Goal: Navigation & Orientation: Understand site structure

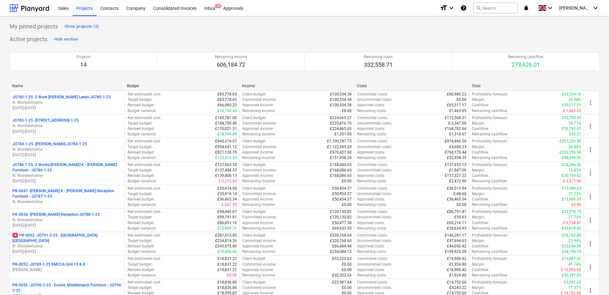
click at [64, 244] on p "N. Worstenholme" at bounding box center [67, 246] width 110 height 5
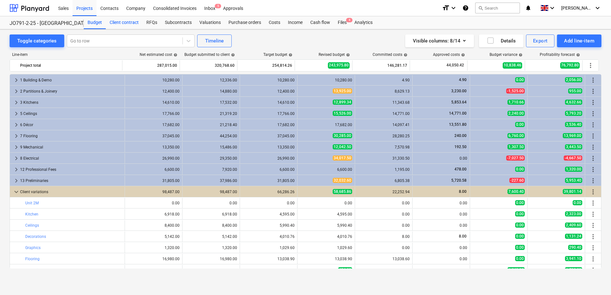
click at [125, 22] on div "Client contract" at bounding box center [124, 22] width 37 height 13
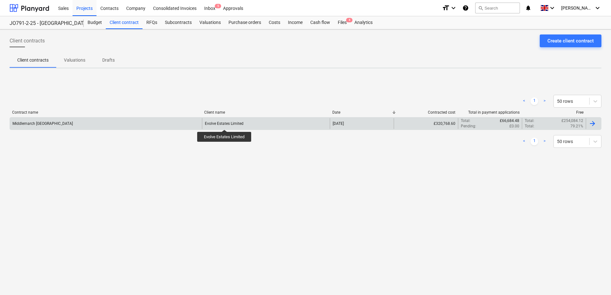
click at [225, 124] on div "Evolve Estates Limited" at bounding box center [224, 123] width 39 height 4
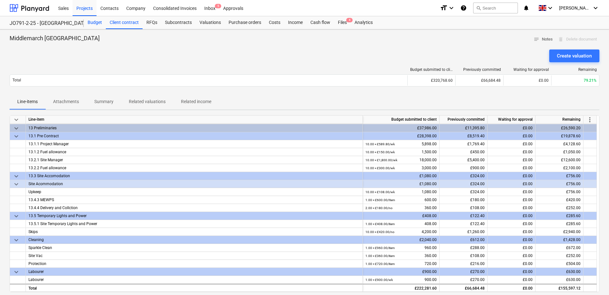
click at [91, 21] on div "Budget" at bounding box center [95, 22] width 22 height 13
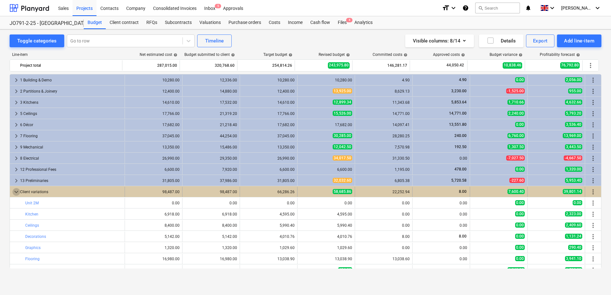
click at [16, 192] on span "keyboard_arrow_down" at bounding box center [16, 192] width 8 height 8
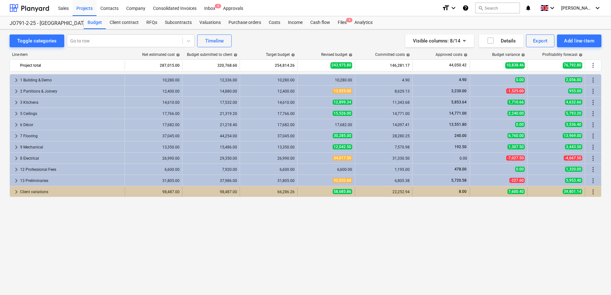
click at [14, 192] on span "keyboard_arrow_right" at bounding box center [16, 192] width 8 height 8
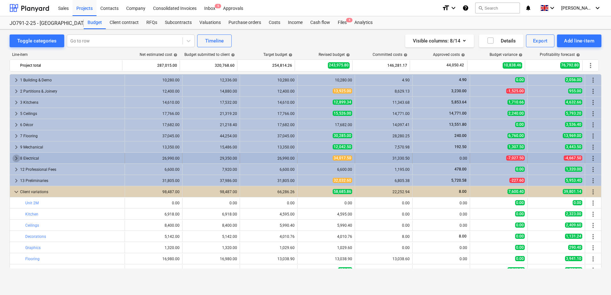
click at [15, 157] on span "keyboard_arrow_right" at bounding box center [16, 159] width 8 height 8
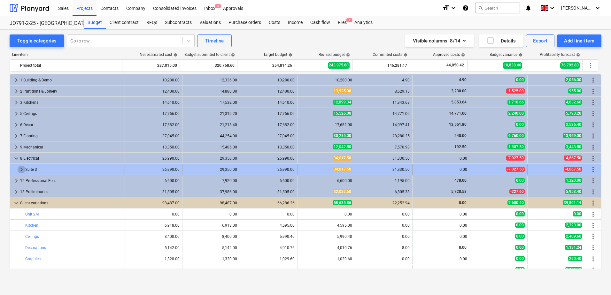
click at [20, 169] on span "keyboard_arrow_right" at bounding box center [22, 170] width 8 height 8
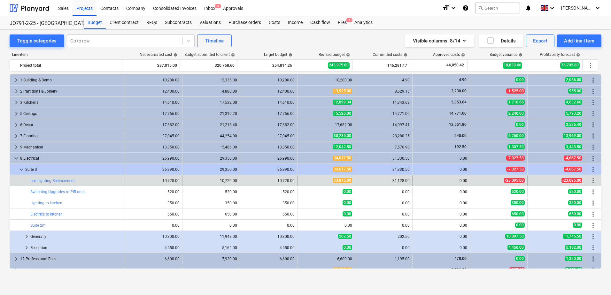
click at [386, 181] on div "31,128.00" at bounding box center [384, 181] width 52 height 4
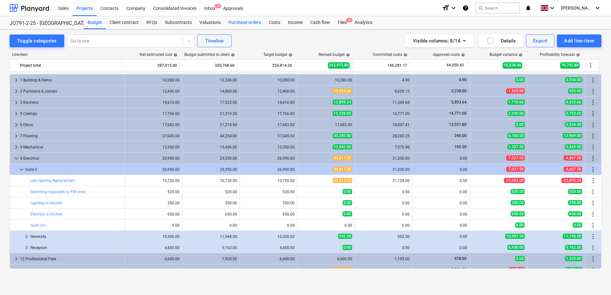
click at [236, 22] on div "Purchase orders" at bounding box center [245, 22] width 40 height 13
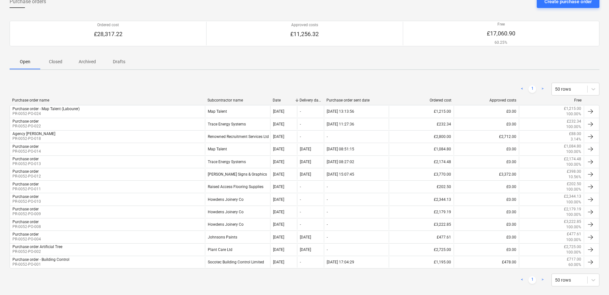
scroll to position [49, 0]
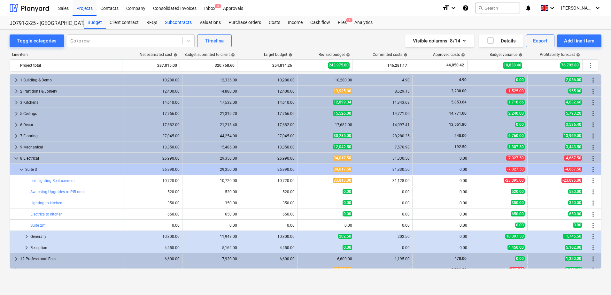
click at [181, 24] on div "Subcontracts" at bounding box center [178, 22] width 35 height 13
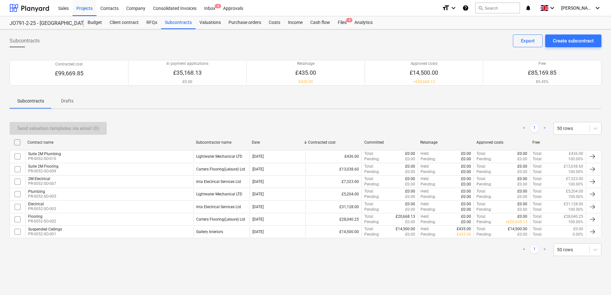
click at [61, 211] on div "Electrical PR-0052-SO-003" at bounding box center [109, 207] width 168 height 11
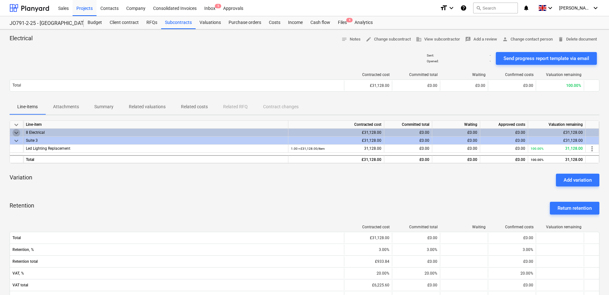
click at [16, 133] on span "keyboard_arrow_down" at bounding box center [16, 133] width 8 height 8
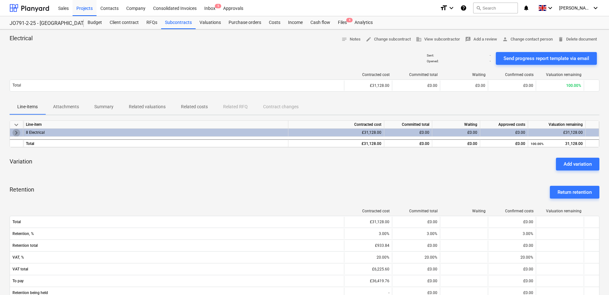
click at [16, 133] on span "keyboard_arrow_right" at bounding box center [16, 133] width 8 height 8
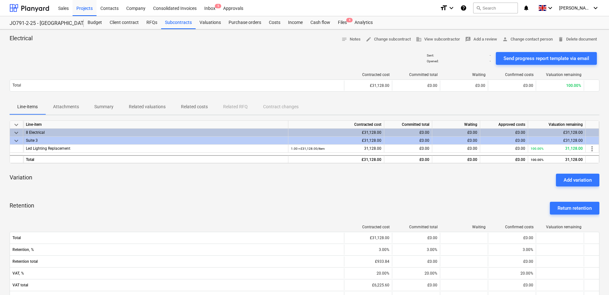
click at [16, 141] on span "keyboard_arrow_down" at bounding box center [16, 141] width 8 height 8
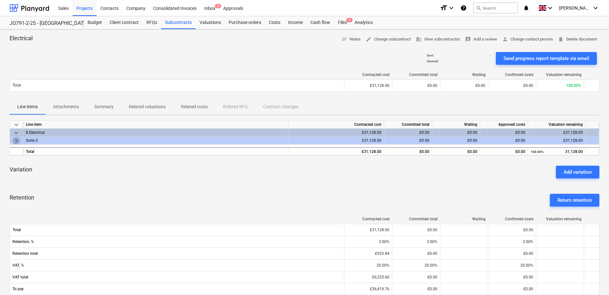
click at [16, 141] on span "keyboard_arrow_right" at bounding box center [16, 141] width 8 height 8
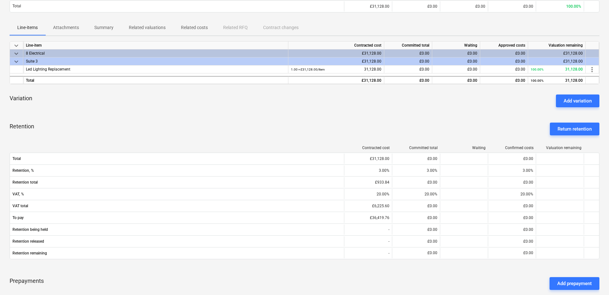
scroll to position [81, 0]
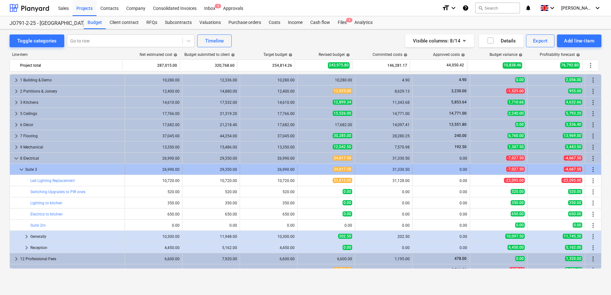
click at [20, 169] on span "keyboard_arrow_down" at bounding box center [22, 170] width 8 height 8
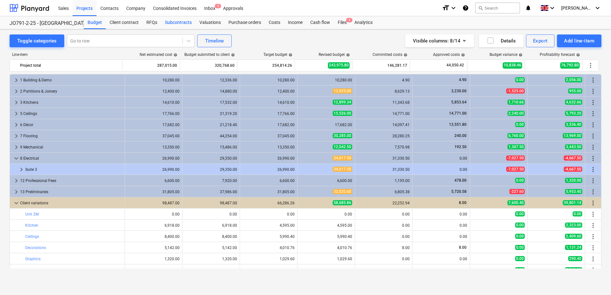
click at [171, 22] on div "Subcontracts" at bounding box center [178, 22] width 35 height 13
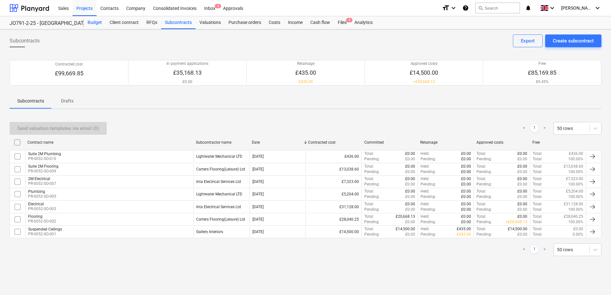
click at [97, 22] on div "Budget" at bounding box center [95, 22] width 22 height 13
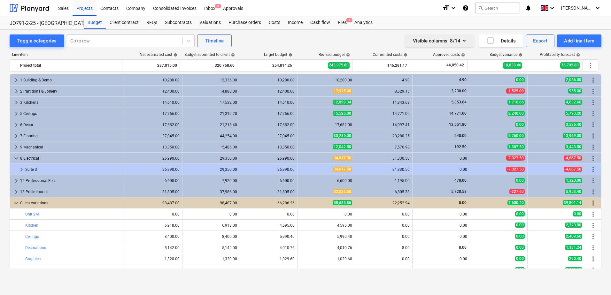
click at [461, 40] on icon "button" at bounding box center [465, 41] width 8 height 8
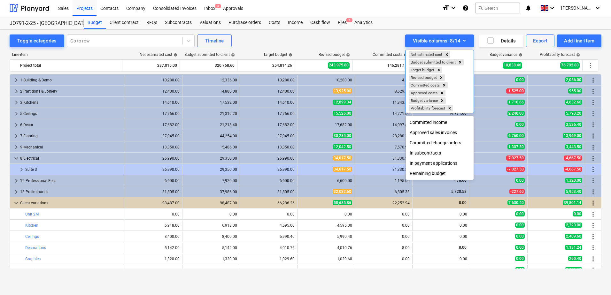
click at [327, 36] on div at bounding box center [305, 147] width 611 height 295
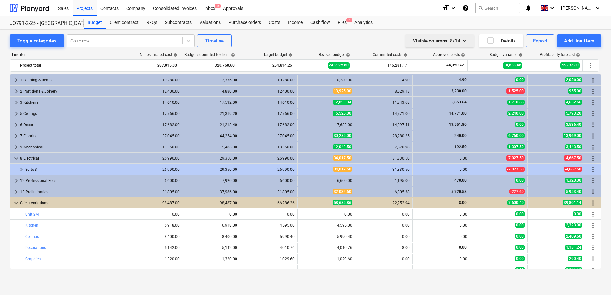
click at [466, 44] on icon "button" at bounding box center [465, 41] width 8 height 8
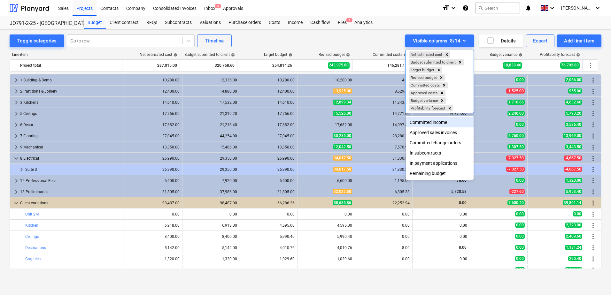
click at [367, 35] on div at bounding box center [305, 147] width 611 height 295
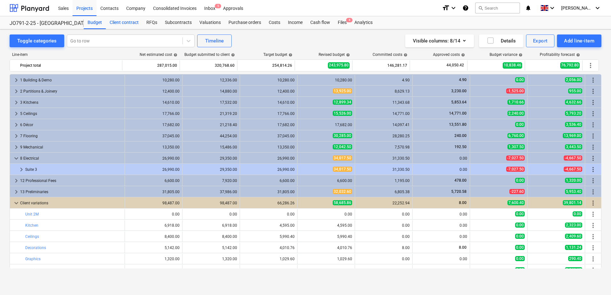
click at [124, 24] on div "Client contract" at bounding box center [124, 22] width 37 height 13
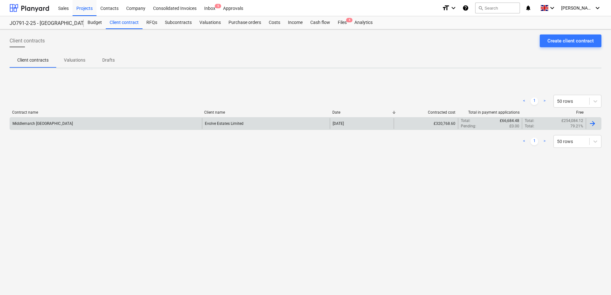
click at [239, 126] on div "Evolve Estates Limited" at bounding box center [266, 123] width 128 height 11
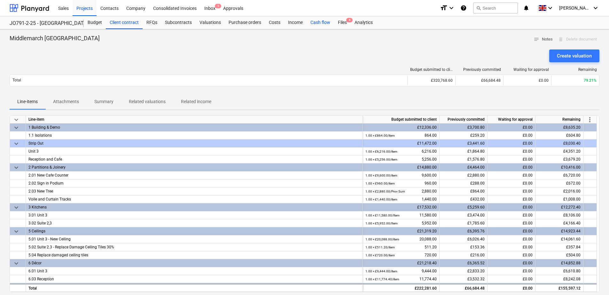
click at [324, 22] on div "Cash flow" at bounding box center [320, 22] width 27 height 13
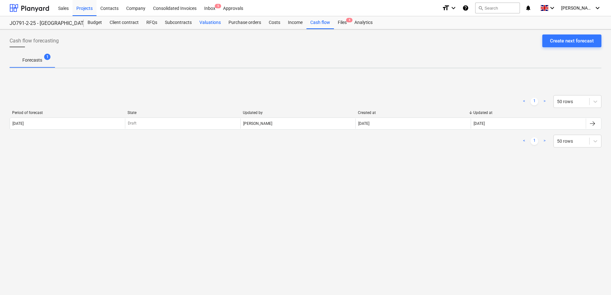
click at [202, 22] on div "Valuations" at bounding box center [210, 22] width 29 height 13
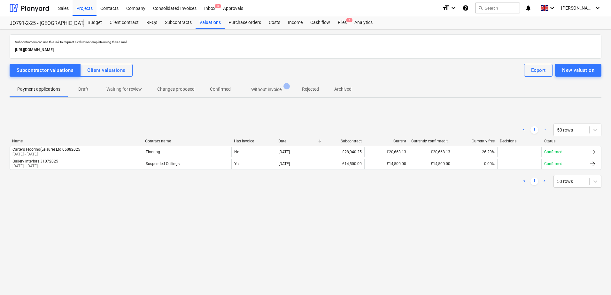
click at [273, 88] on p "Without invoice" at bounding box center [266, 89] width 30 height 7
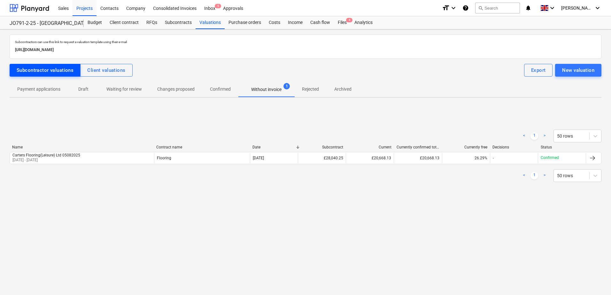
click at [52, 73] on div "Subcontractor valuations" at bounding box center [45, 70] width 57 height 8
click at [118, 71] on div "Client valuations" at bounding box center [106, 70] width 38 height 8
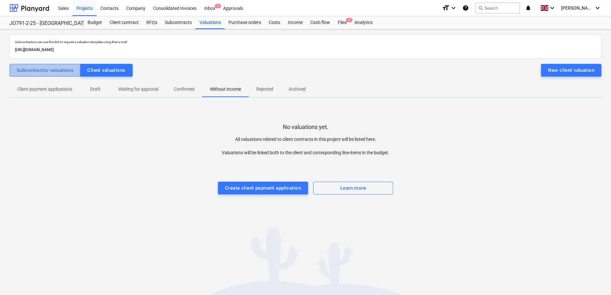
click at [58, 71] on div "Subcontractor valuations" at bounding box center [45, 70] width 57 height 8
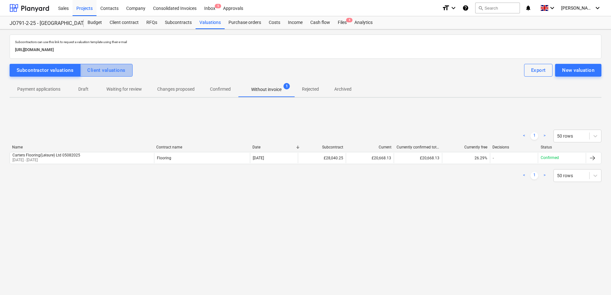
click at [122, 73] on div "Client valuations" at bounding box center [106, 70] width 38 height 8
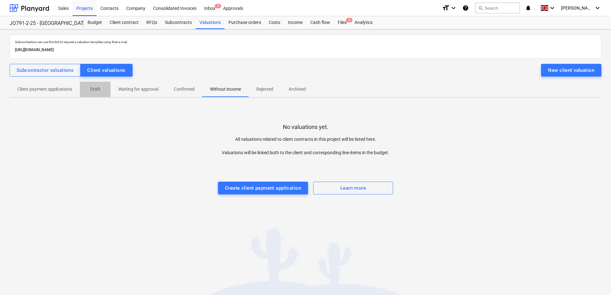
click at [107, 90] on span "Draft" at bounding box center [95, 89] width 31 height 11
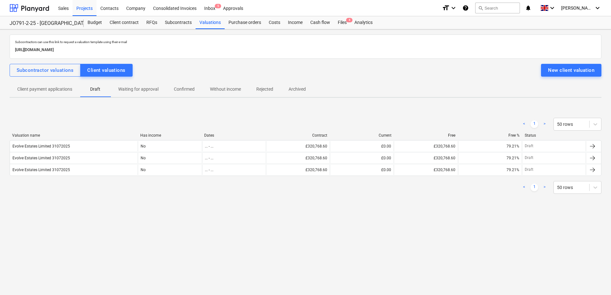
click at [310, 205] on div "Subcontractors can use this link to request a valuation template using their e-…" at bounding box center [306, 122] width 592 height 175
click at [174, 72] on div "Subcontractor valuations Client valuations New client valuation" at bounding box center [306, 70] width 592 height 13
click at [213, 9] on div "Inbox 5" at bounding box center [209, 8] width 19 height 16
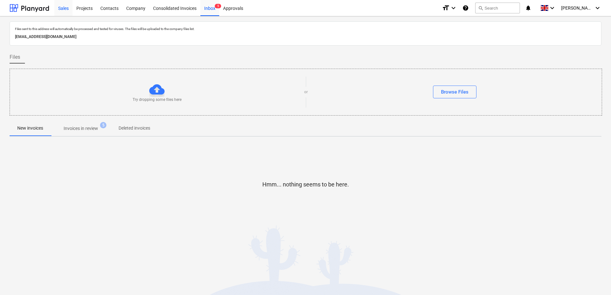
click at [66, 6] on div "Sales" at bounding box center [63, 8] width 18 height 16
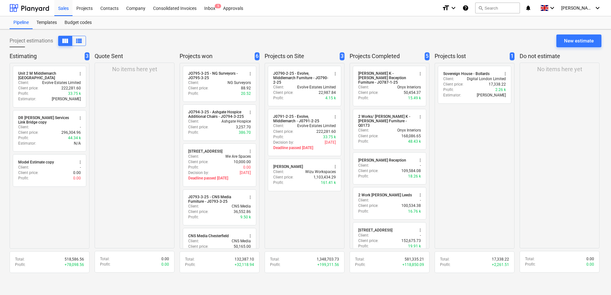
click at [502, 37] on div "Project estimations view_column view_list New estimate" at bounding box center [306, 44] width 592 height 18
click at [209, 9] on div "Inbox 5" at bounding box center [209, 8] width 19 height 16
